Goal: Task Accomplishment & Management: Manage account settings

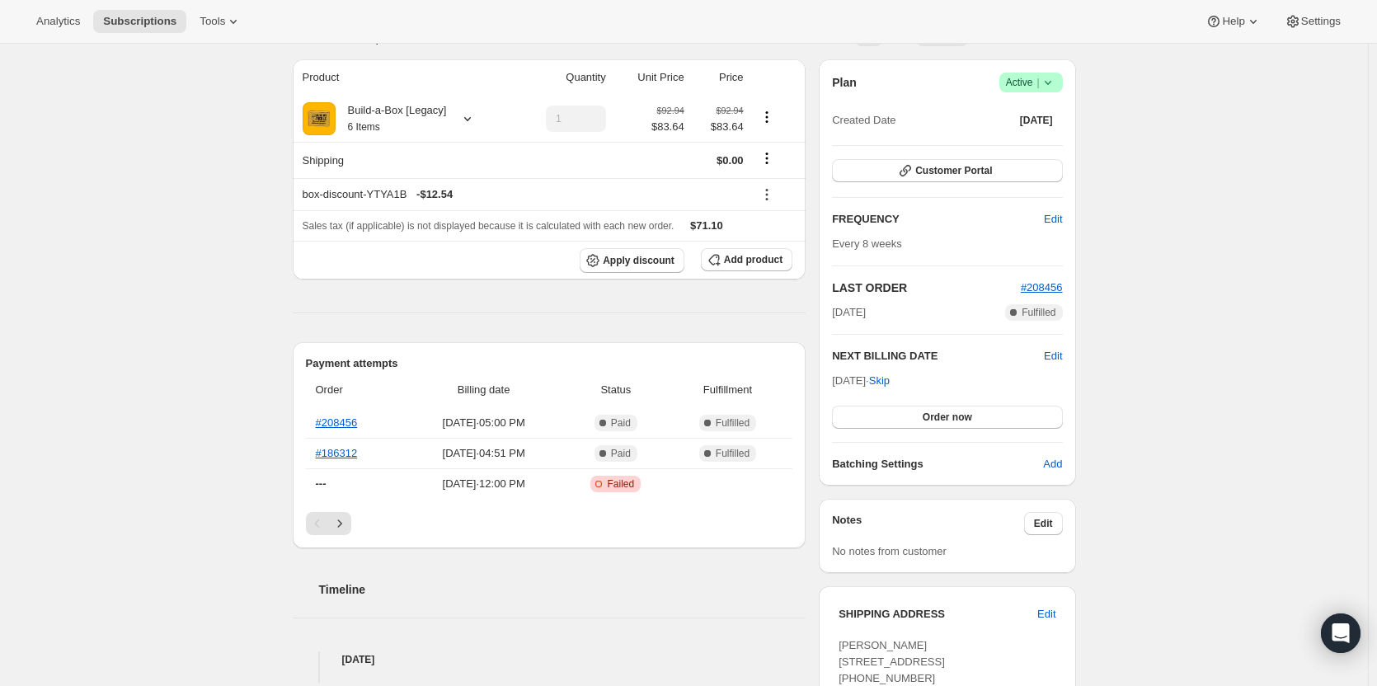
scroll to position [165, 0]
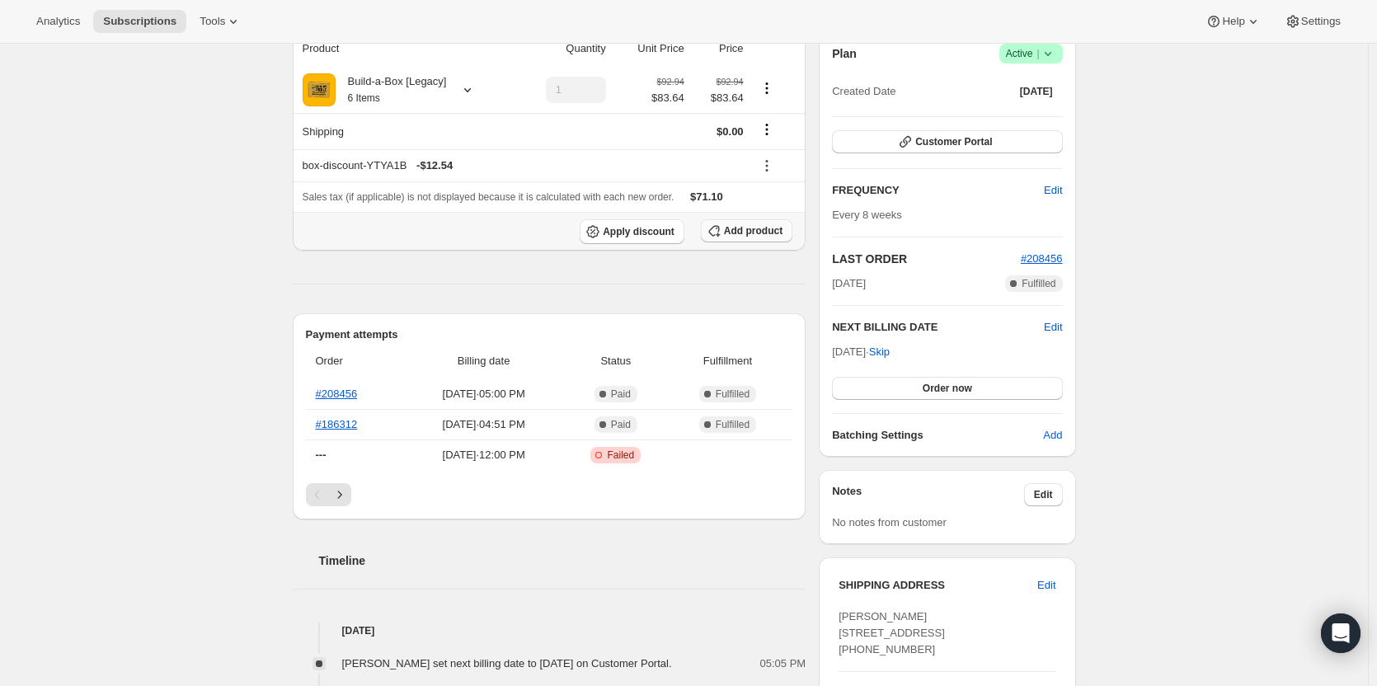
click at [770, 234] on span "Add product" at bounding box center [753, 230] width 59 height 13
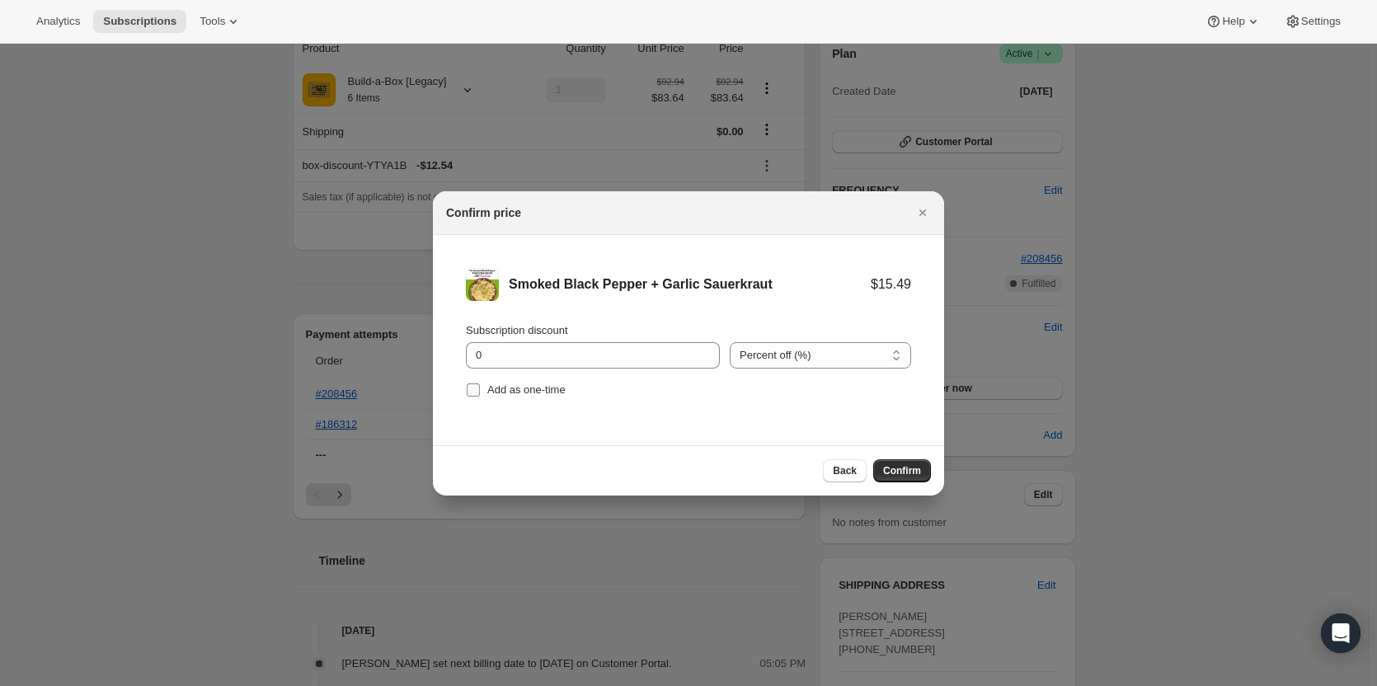
click at [480, 388] on span ":rd5:" at bounding box center [473, 390] width 15 height 15
click at [480, 388] on input "Add as one-time" at bounding box center [473, 389] width 13 height 13
checkbox input "true"
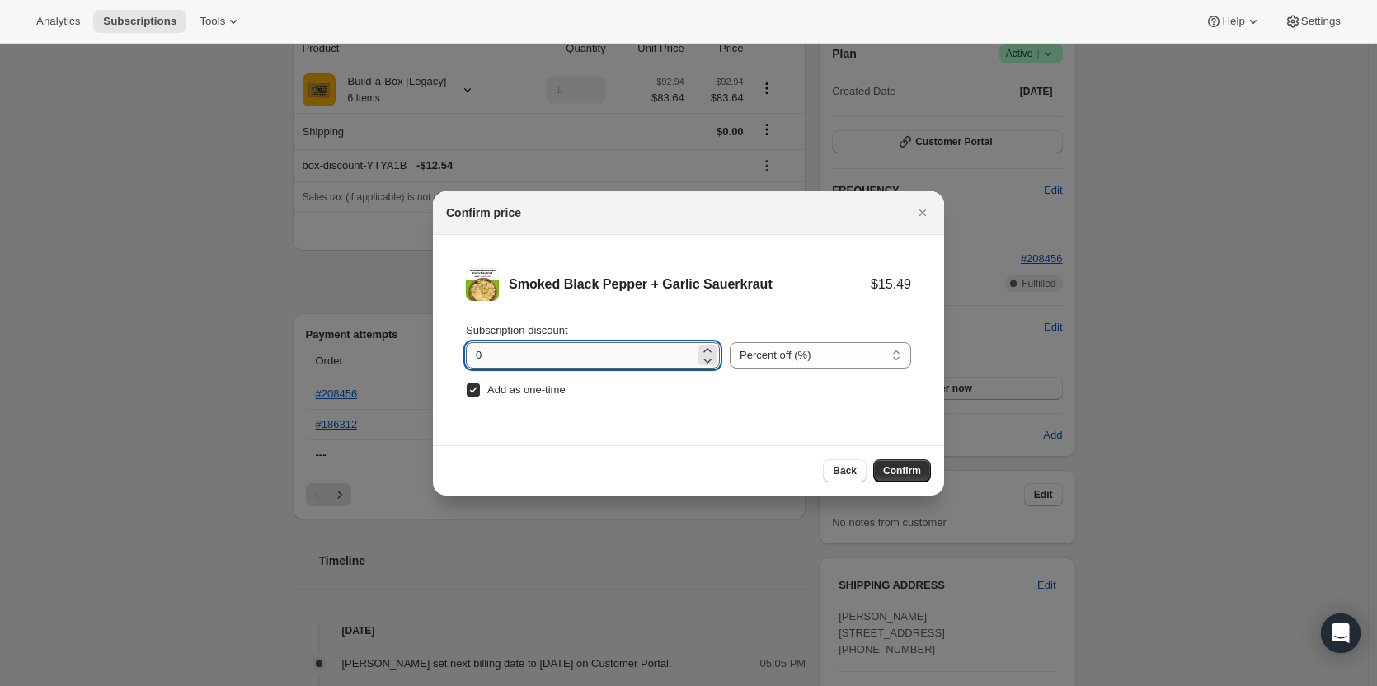
click at [538, 357] on input "0" at bounding box center [580, 355] width 229 height 26
type input "100"
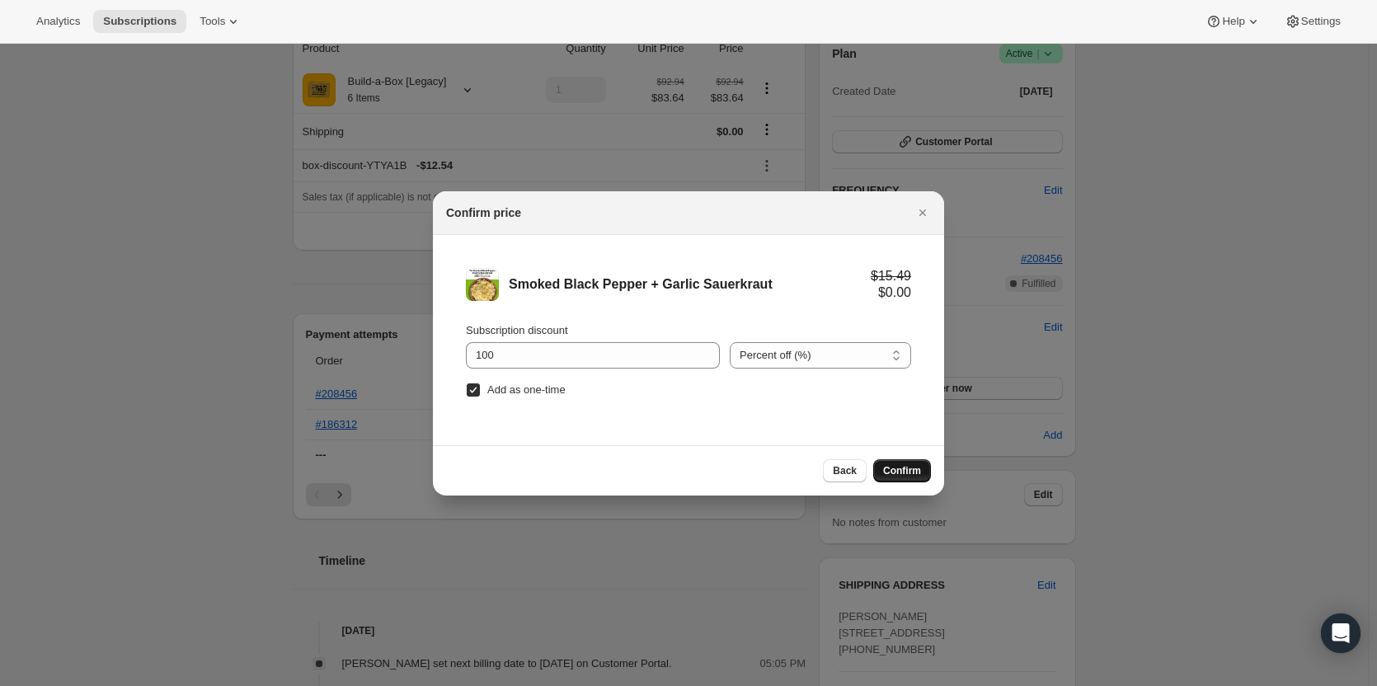
click at [919, 472] on span "Confirm" at bounding box center [902, 470] width 38 height 13
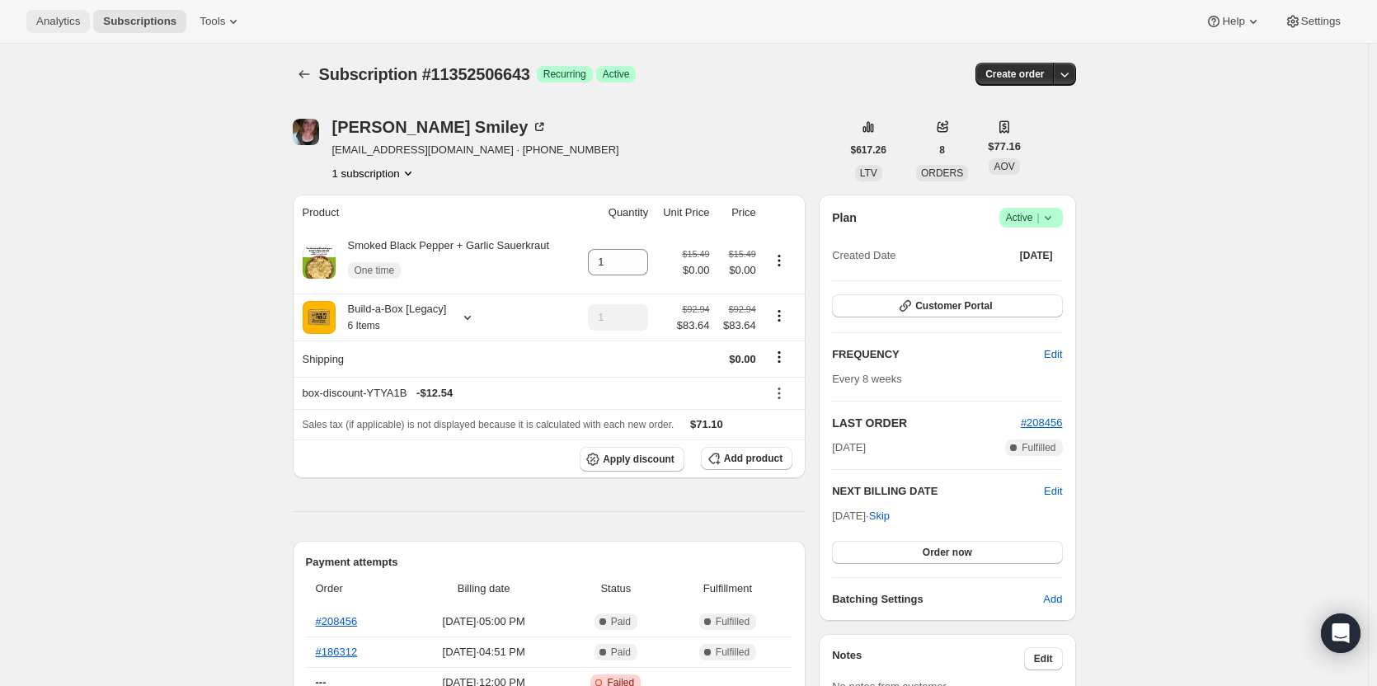
scroll to position [0, 0]
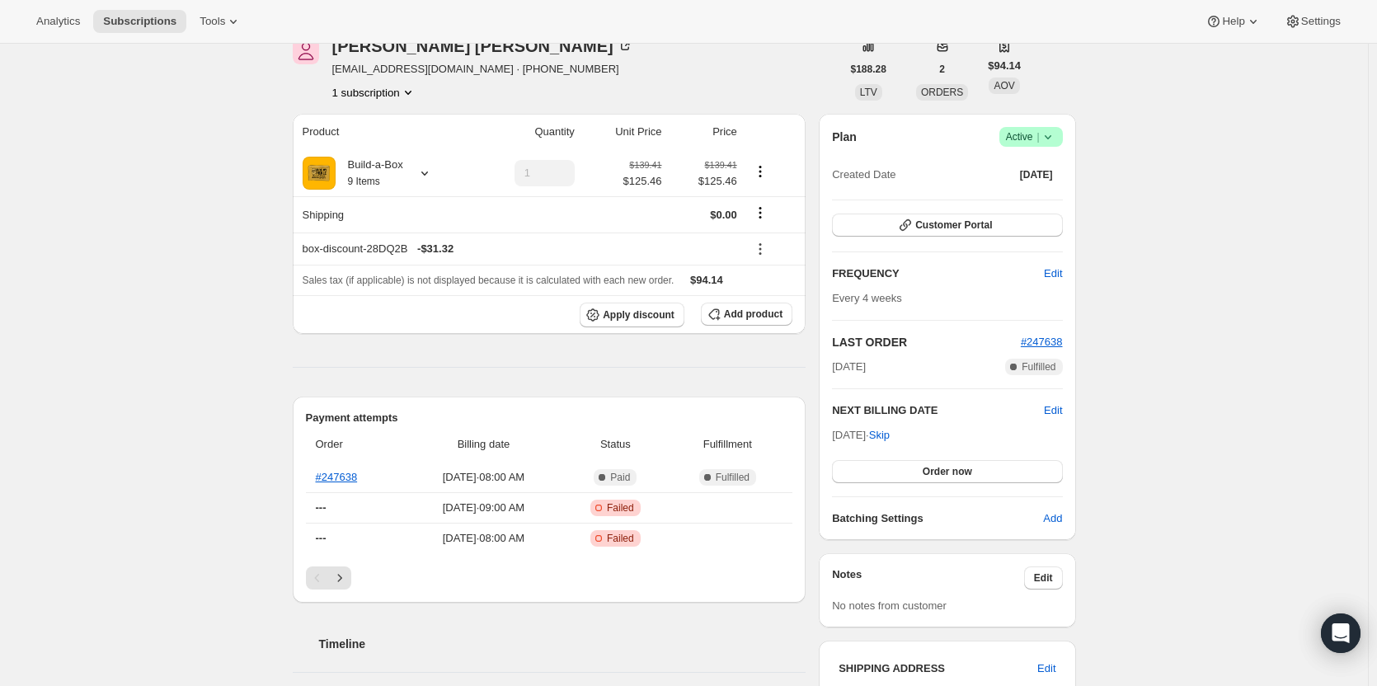
scroll to position [82, 0]
click at [1056, 131] on icon at bounding box center [1048, 136] width 16 height 16
click at [1052, 195] on span "Cancel subscription" at bounding box center [1036, 197] width 93 height 12
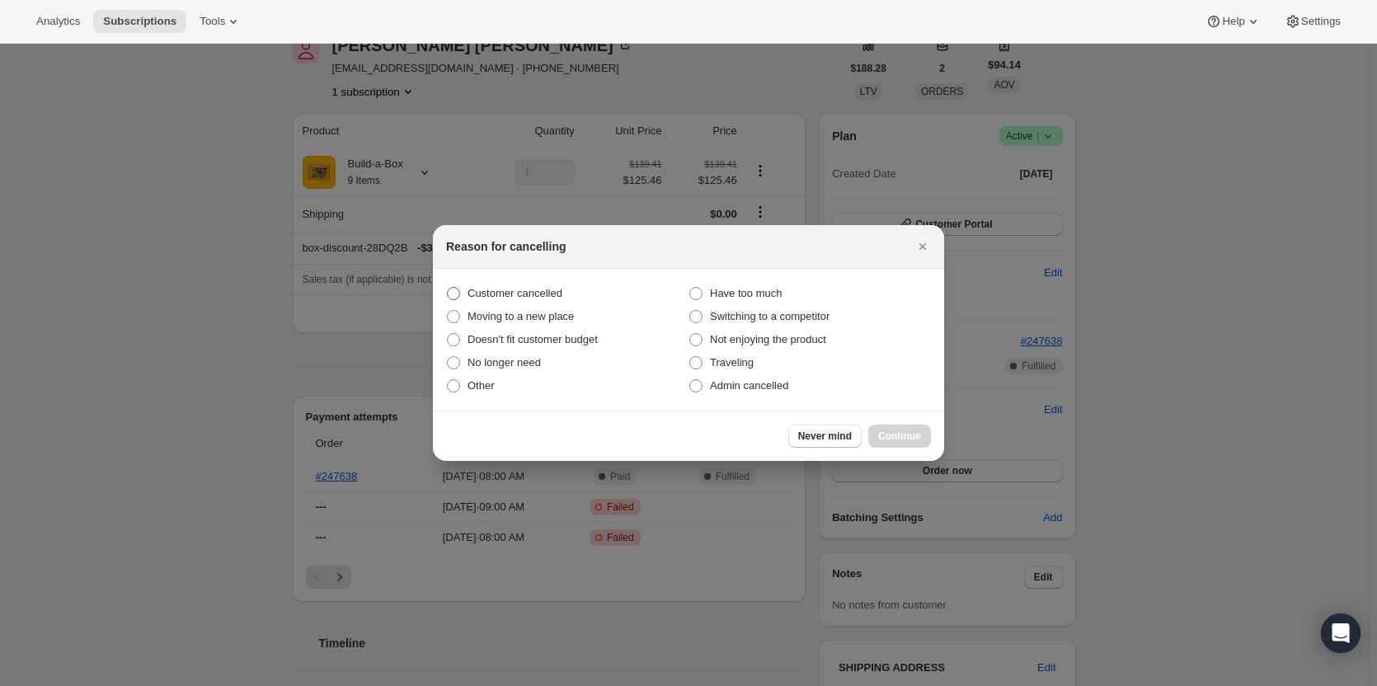
click at [510, 288] on span "Customer cancelled" at bounding box center [515, 293] width 95 height 12
click at [448, 288] on input "Customer cancelled" at bounding box center [447, 287] width 1 height 1
radio input "true"
click at [895, 435] on span "Continue" at bounding box center [899, 436] width 43 height 13
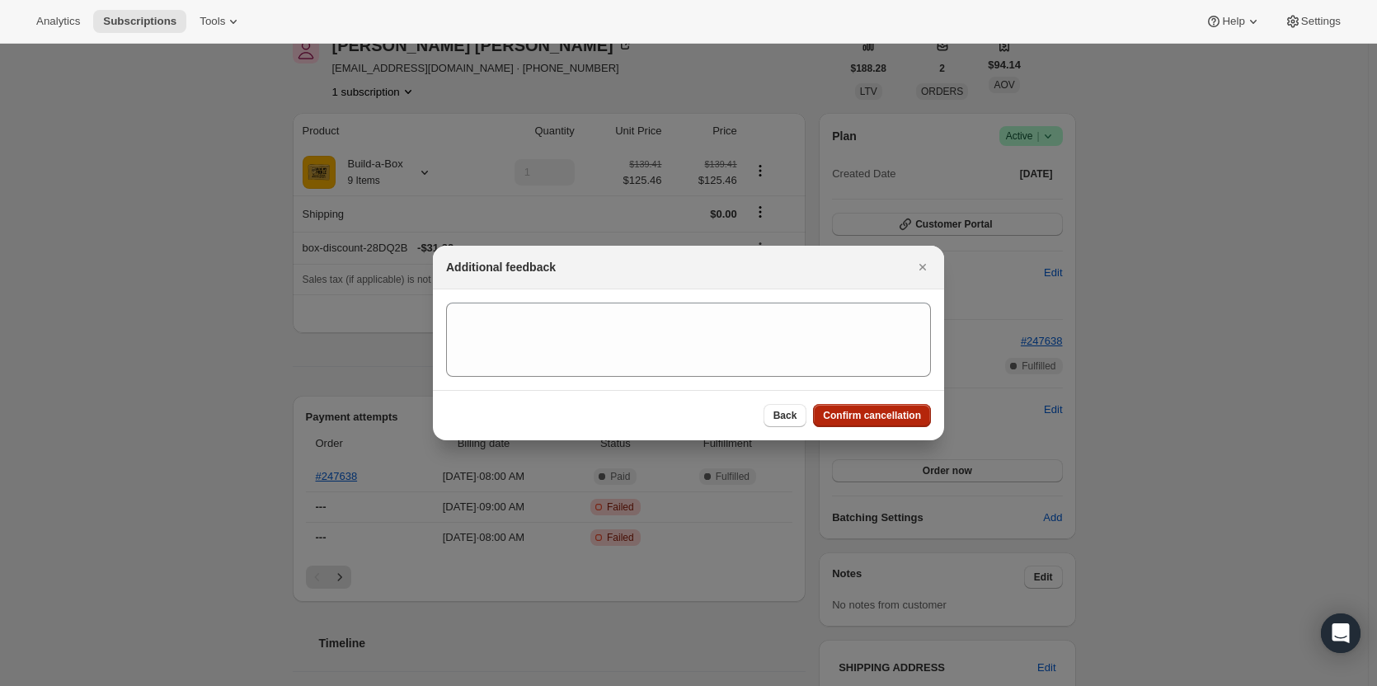
click at [891, 421] on span "Confirm cancellation" at bounding box center [872, 415] width 98 height 13
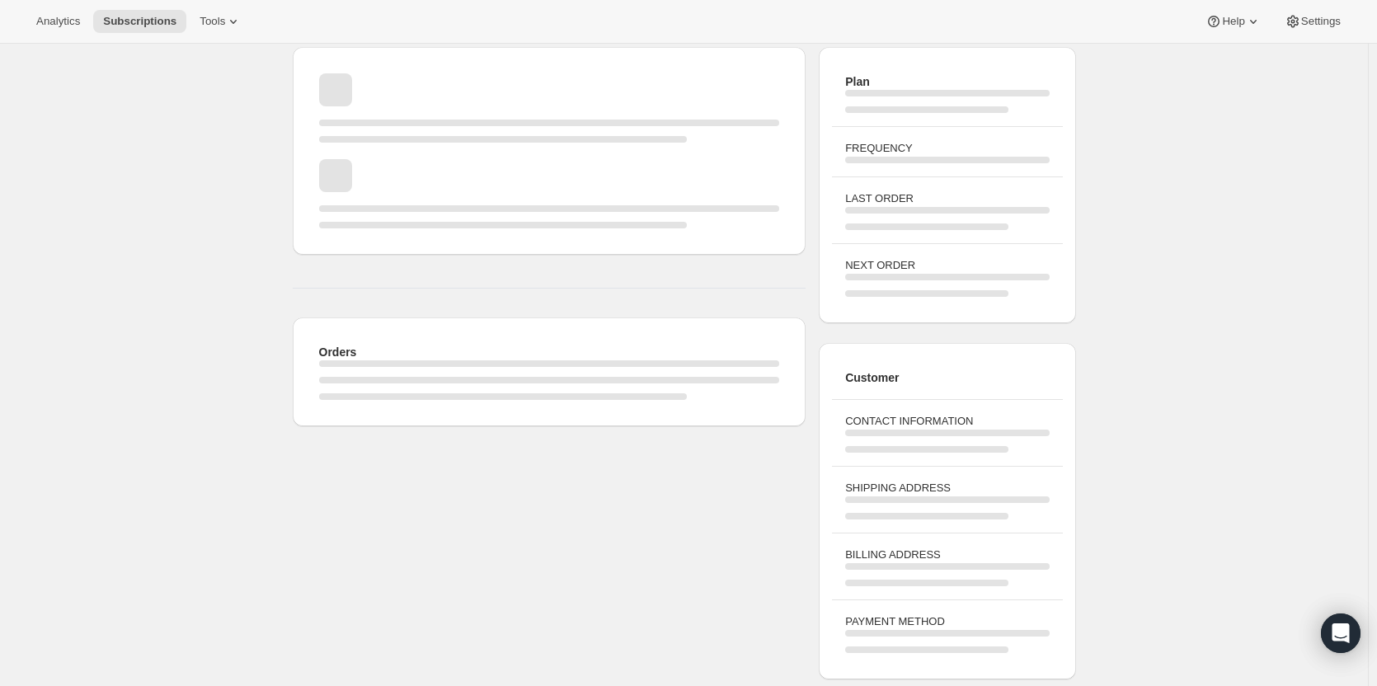
scroll to position [82, 0]
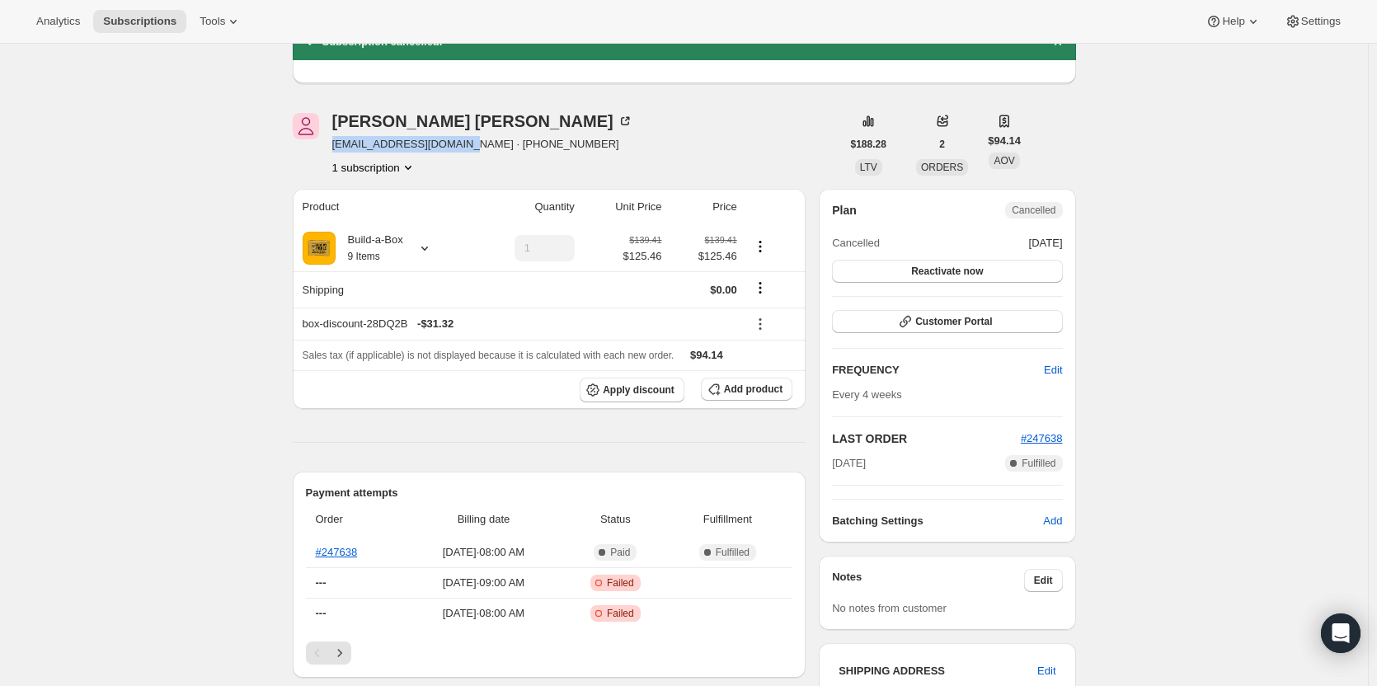
drag, startPoint x: 467, startPoint y: 146, endPoint x: 334, endPoint y: 146, distance: 132.8
click at [334, 146] on div "Timothy Andrews timandrews568@gmail.com · +14784479708 1 subscription" at bounding box center [567, 144] width 548 height 63
copy span "timandrews568@gmail.com"
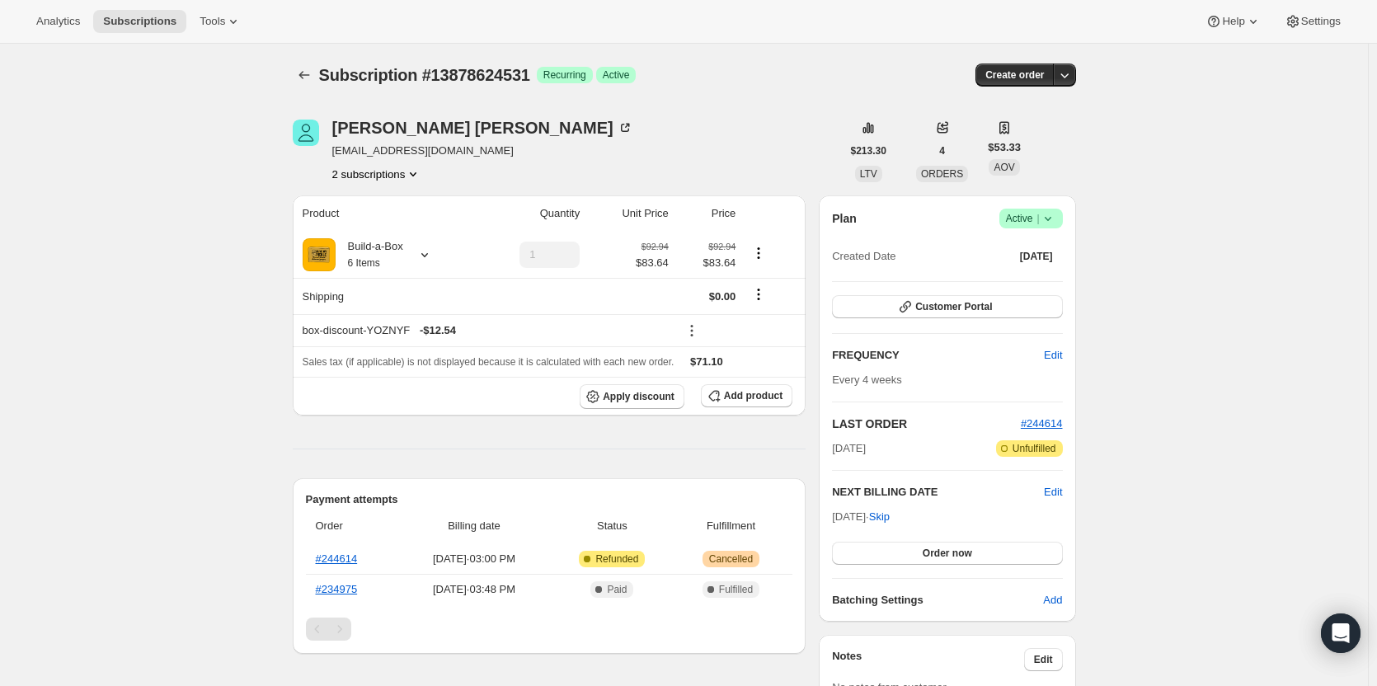
scroll to position [352, 0]
